Goal: Transaction & Acquisition: Purchase product/service

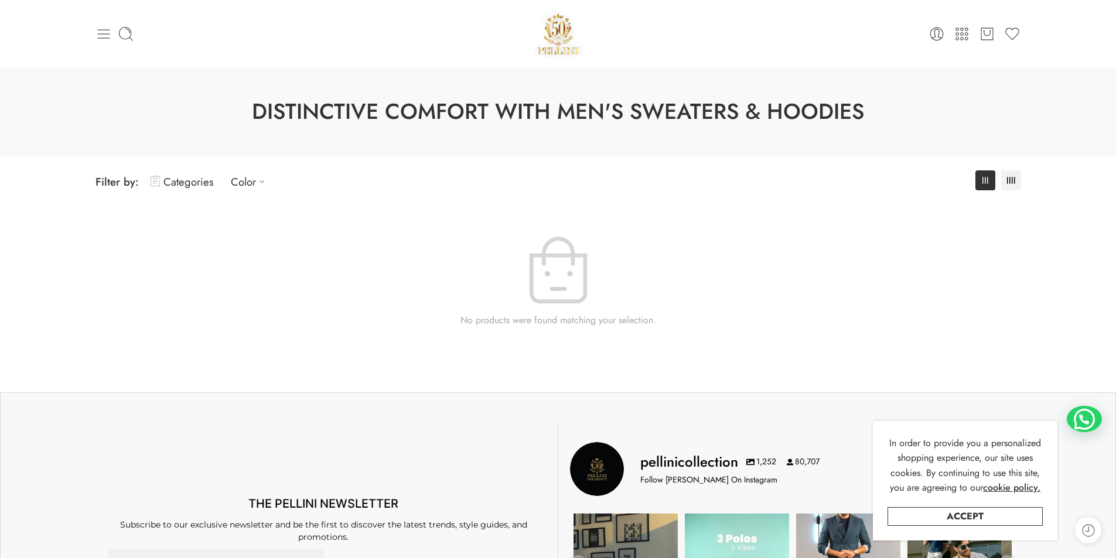
click at [104, 36] on icon at bounding box center [103, 34] width 16 height 16
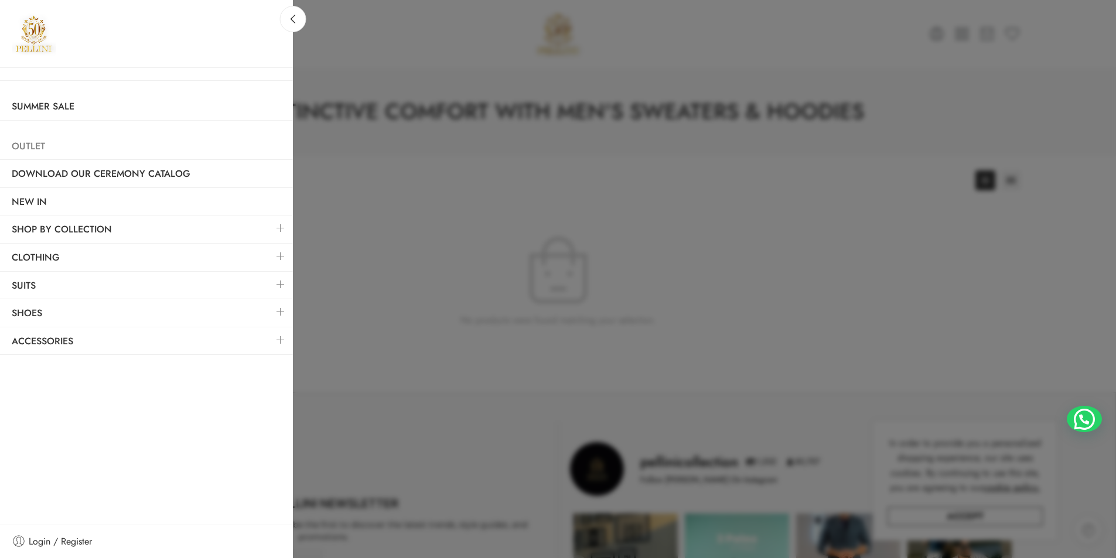
click at [40, 145] on link "Outlet" at bounding box center [146, 146] width 293 height 27
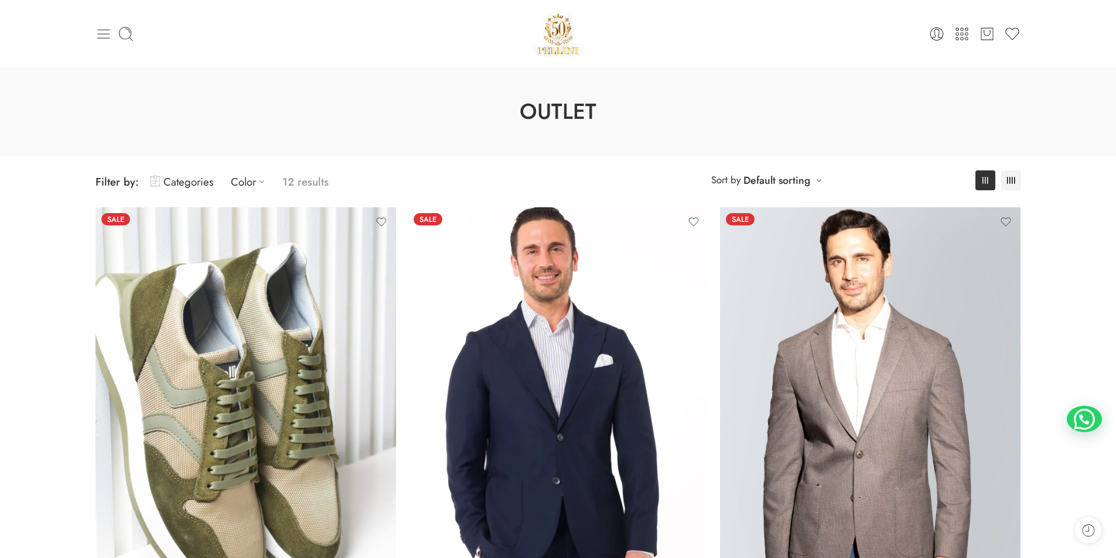
click at [103, 38] on icon at bounding box center [103, 33] width 12 height 9
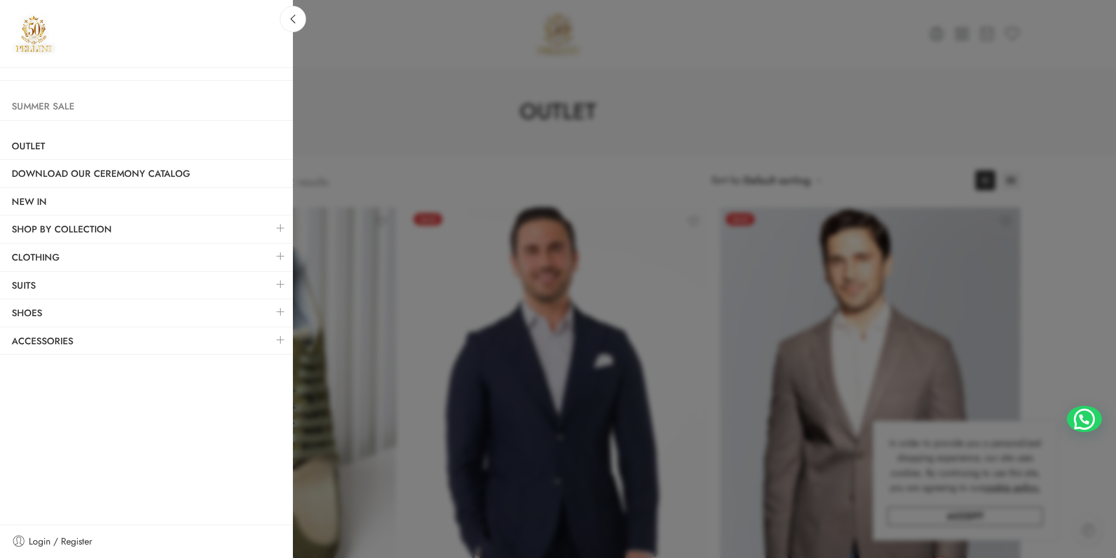
click at [53, 100] on link "Summer Sale" at bounding box center [146, 106] width 293 height 27
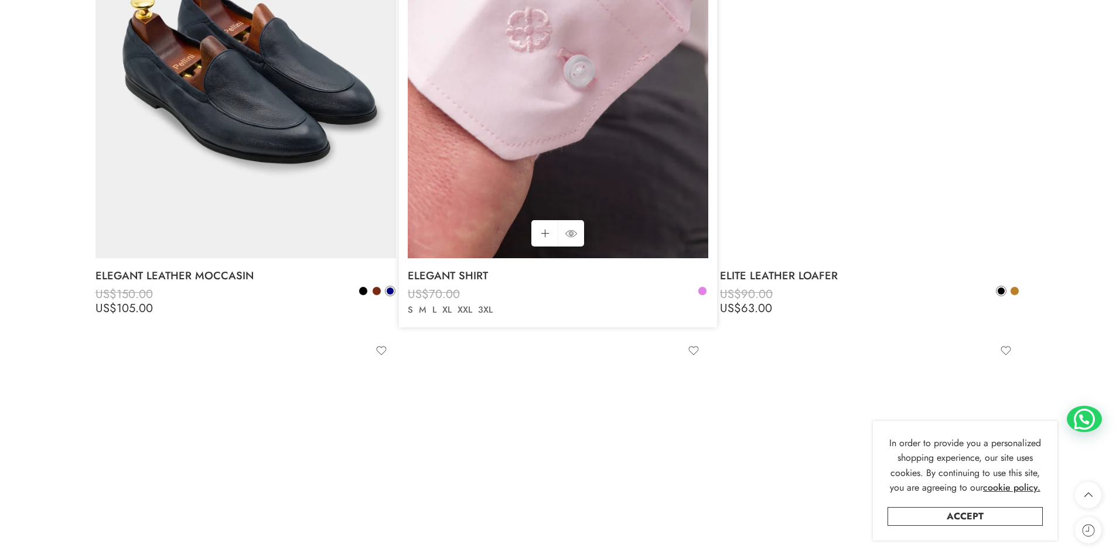
scroll to position [8084, 0]
